Goal: Task Accomplishment & Management: Manage account settings

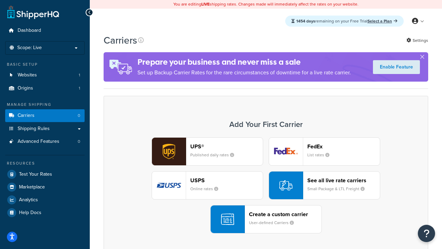
click at [266, 185] on div "UPS® Published daily rates FedEx List rates USPS Online rates See all live rate…" at bounding box center [266, 185] width 310 height 96
click at [344, 146] on header "FedEx" at bounding box center [343, 146] width 73 height 7
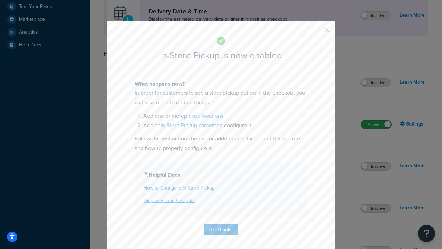
scroll to position [194, 0]
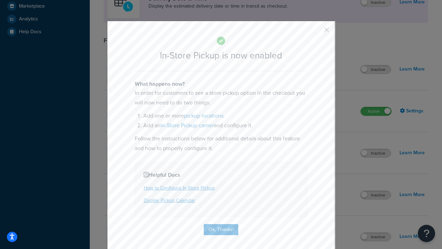
click at [316, 32] on button "button" at bounding box center [317, 32] width 2 height 2
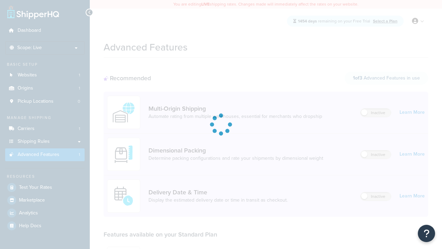
scroll to position [181, 0]
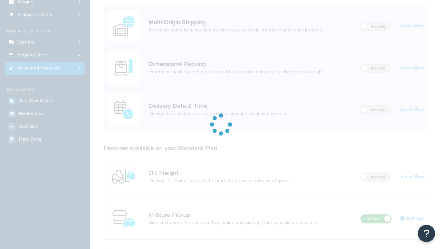
click at [376, 214] on label "Active" at bounding box center [376, 218] width 30 height 8
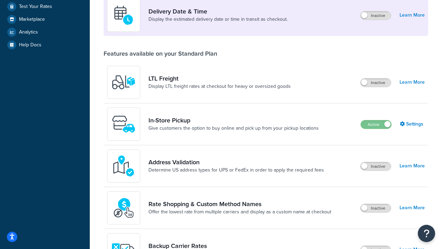
scroll to position [167, 0]
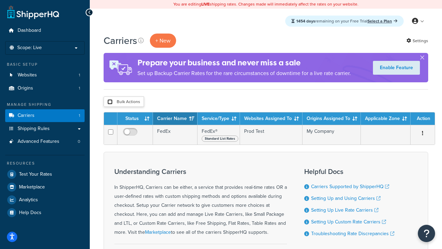
click at [110, 102] on input "checkbox" at bounding box center [109, 101] width 5 height 5
checkbox input "true"
click at [0, 0] on button "Delete" at bounding box center [0, 0] width 0 height 0
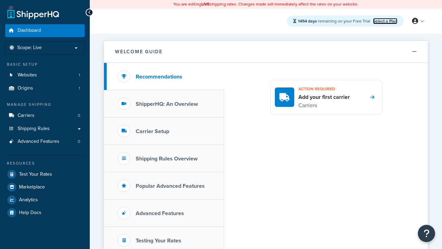
click at [385, 21] on link "Select a Plan" at bounding box center [385, 21] width 25 height 6
